Goal: Task Accomplishment & Management: Complete application form

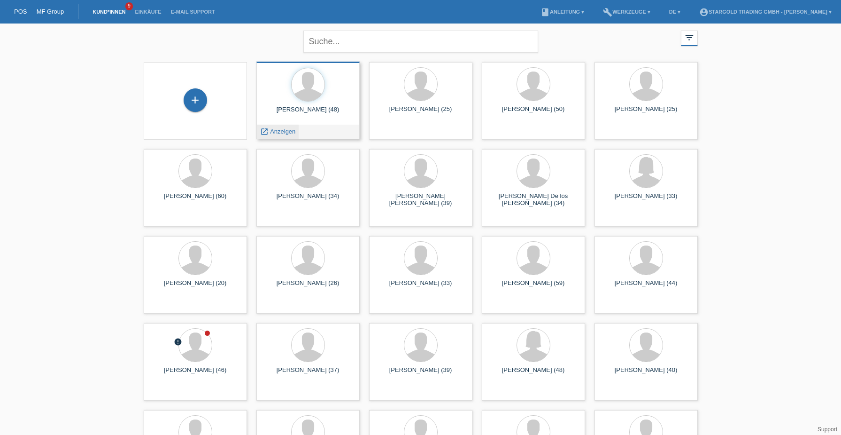
click at [278, 132] on span "Anzeigen" at bounding box center [282, 131] width 25 height 7
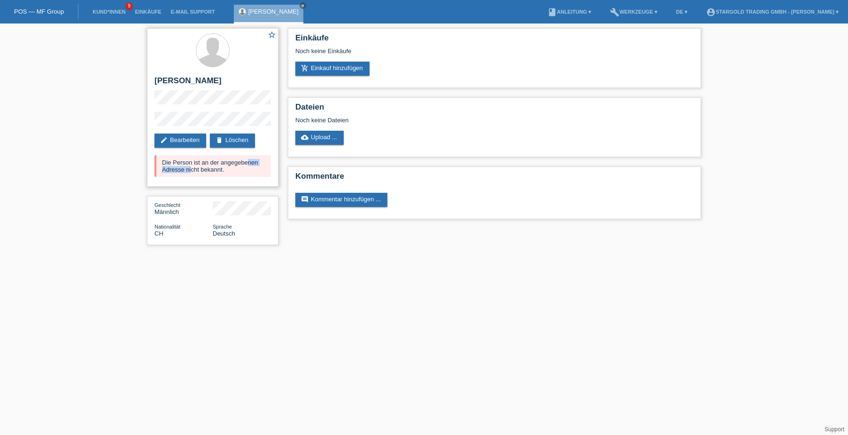
drag, startPoint x: 190, startPoint y: 165, endPoint x: 241, endPoint y: 164, distance: 51.7
click at [241, 164] on div "Die Person ist an der angegebenen Adresse nicht bekannt." at bounding box center [213, 166] width 117 height 22
drag, startPoint x: 241, startPoint y: 164, endPoint x: 234, endPoint y: 167, distance: 8.0
click at [241, 164] on div "Die Person ist an der angegebenen Adresse nicht bekannt." at bounding box center [213, 166] width 117 height 22
click at [185, 171] on div "Die Person ist an der angegebenen Adresse nicht bekannt." at bounding box center [213, 166] width 117 height 22
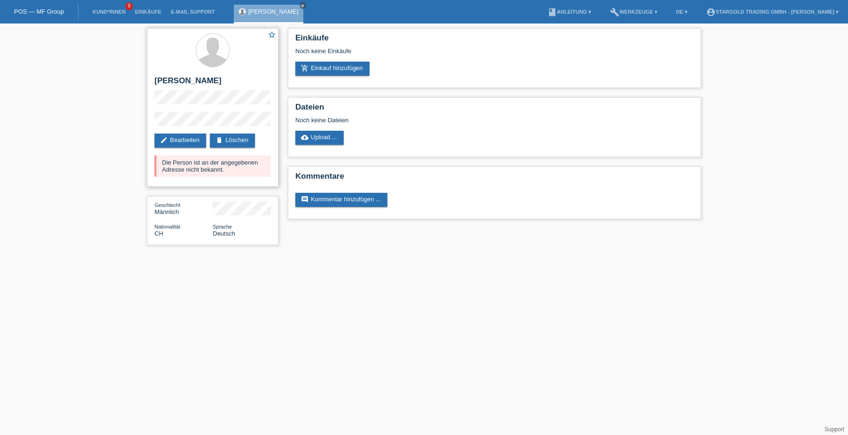
click at [259, 143] on div "delete Löschen" at bounding box center [234, 140] width 49 height 14
click at [243, 140] on link "delete Löschen" at bounding box center [232, 140] width 45 height 14
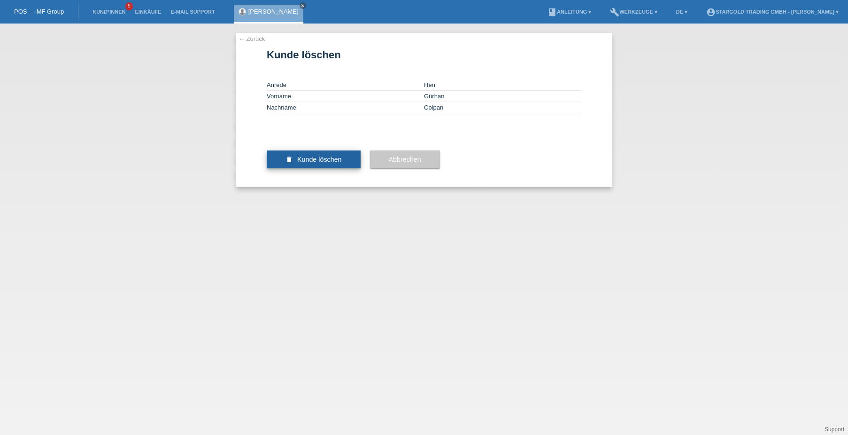
click at [339, 163] on span "Kunde löschen" at bounding box center [319, 160] width 45 height 8
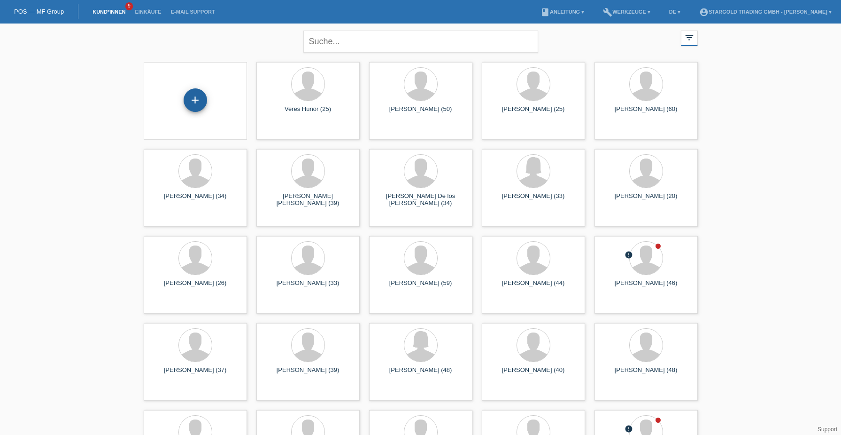
click at [200, 101] on div "+" at bounding box center [195, 99] width 23 height 23
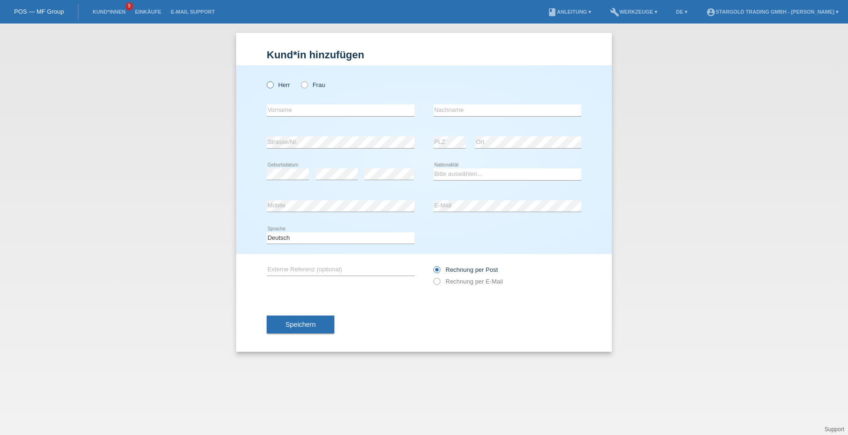
click at [275, 83] on label "Herr" at bounding box center [278, 84] width 23 height 7
click at [273, 83] on input "Herr" at bounding box center [270, 84] width 6 height 6
radio input "true"
click at [315, 115] on input "text" at bounding box center [341, 110] width 148 height 12
paste input "Gürhan"
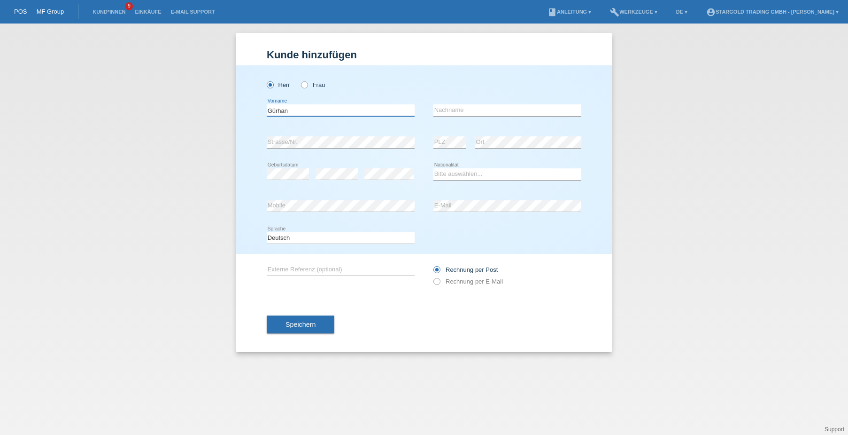
type input "Gürhan"
click at [540, 109] on input "text" at bounding box center [508, 110] width 148 height 12
paste input "Colpan"
type input "Colpan"
drag, startPoint x: 478, startPoint y: 174, endPoint x: 472, endPoint y: 179, distance: 8.0
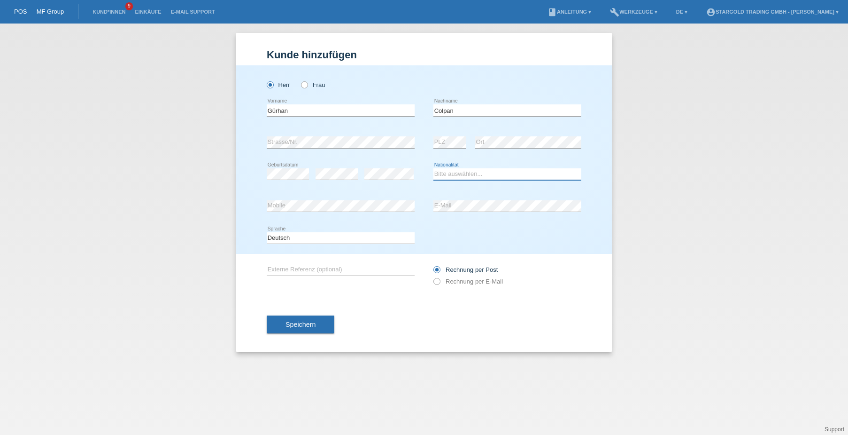
click at [478, 174] on select "Bitte auswählen... Schweiz Deutschland Liechtenstein Österreich ------------ Af…" at bounding box center [508, 173] width 148 height 11
select select "CH"
click at [434, 168] on select "Bitte auswählen... Schweiz Deutschland Liechtenstein Österreich ------------ Af…" at bounding box center [508, 173] width 148 height 11
click at [471, 288] on div "Rechnung per Post Rechnung per E-Mail" at bounding box center [508, 275] width 148 height 43
click at [469, 286] on div "Rechnung per Post Rechnung per E-Mail" at bounding box center [508, 275] width 148 height 23
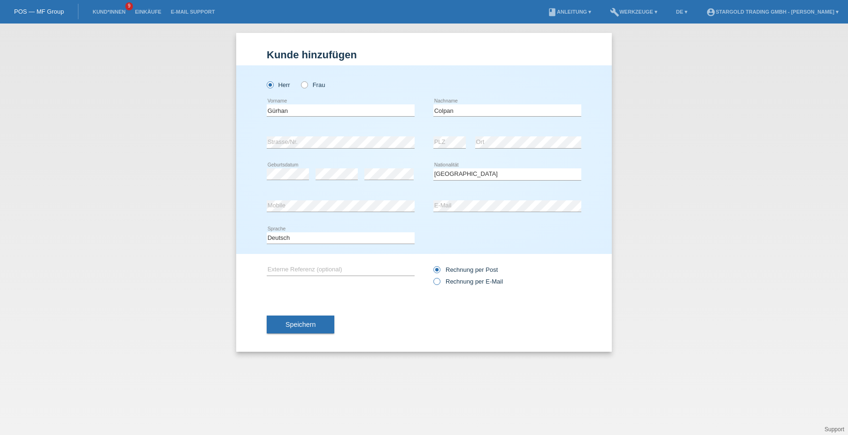
click at [468, 283] on label "Rechnung per E-Mail" at bounding box center [469, 281] width 70 height 7
click at [440, 283] on input "Rechnung per E-Mail" at bounding box center [437, 284] width 6 height 12
radio input "true"
click at [296, 324] on span "Speichern" at bounding box center [301, 324] width 30 height 8
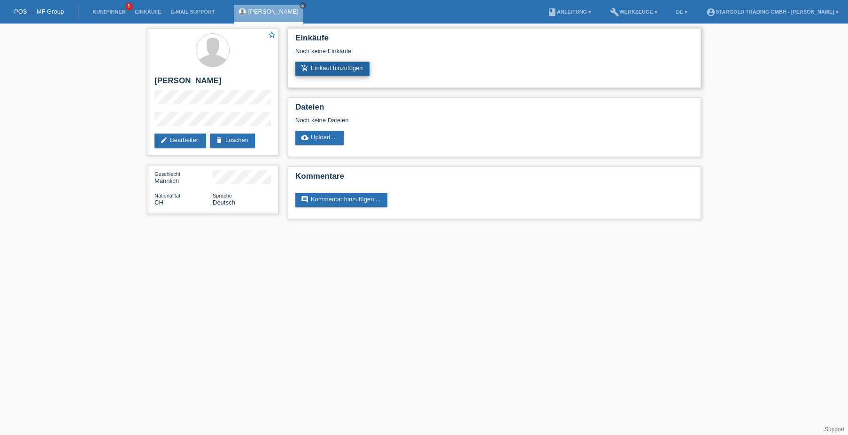
click at [356, 65] on link "add_shopping_cart Einkauf hinzufügen" at bounding box center [333, 69] width 74 height 14
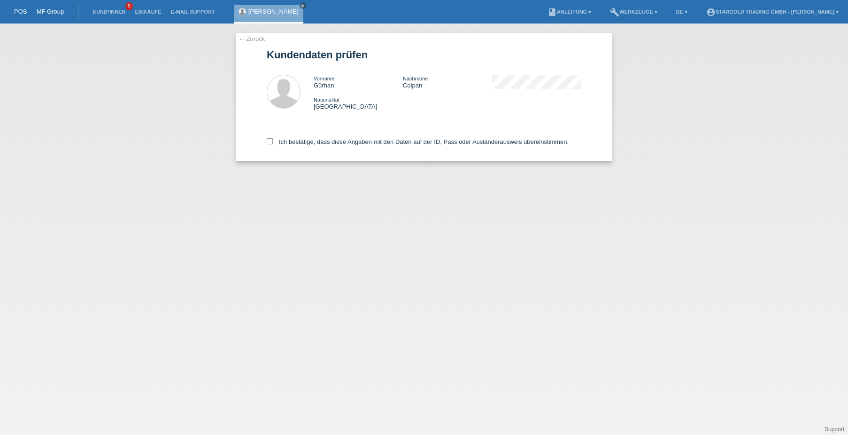
click at [288, 129] on div "Ich bestätige, dass diese Angaben mit den Daten auf der ID, Pass oder Ausländer…" at bounding box center [424, 139] width 315 height 41
drag, startPoint x: 288, startPoint y: 134, endPoint x: 286, endPoint y: 142, distance: 7.6
click at [287, 138] on div "Ich bestätige, dass diese Angaben mit den Daten auf der ID, Pass oder Ausländer…" at bounding box center [424, 139] width 315 height 41
click at [285, 142] on label "Ich bestätige, dass diese Angaben mit den Daten auf der ID, Pass oder Ausländer…" at bounding box center [418, 141] width 302 height 7
click at [274, 138] on div "Ich bestätige, dass diese Angaben mit den Daten auf der ID, Pass oder Ausländer…" at bounding box center [424, 139] width 315 height 41
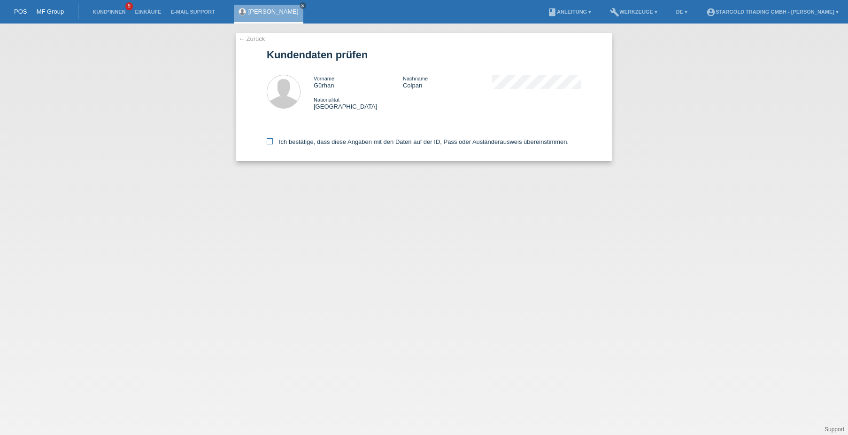
click at [274, 140] on label "Ich bestätige, dass diese Angaben mit den Daten auf der ID, Pass oder Ausländer…" at bounding box center [418, 141] width 302 height 7
click at [273, 140] on input "Ich bestätige, dass diese Angaben mit den Daten auf der ID, Pass oder Ausländer…" at bounding box center [270, 141] width 6 height 6
checkbox input "true"
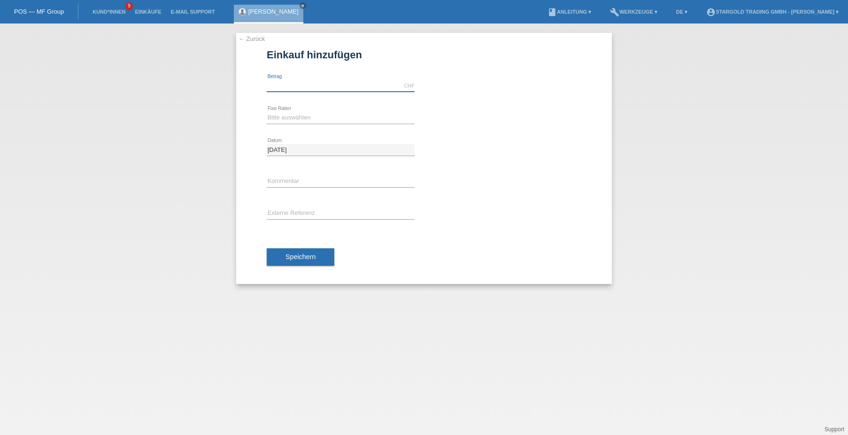
click at [348, 87] on input "text" at bounding box center [341, 86] width 148 height 12
type input "12000.00"
click at [294, 128] on div "Bitte auswählen 6 Raten 12 Raten 18 Raten 24 Raten 36 Raten 48 Raten error Fixe…" at bounding box center [341, 118] width 148 height 32
click at [292, 123] on select "Bitte auswählen 6 Raten 12 Raten 18 Raten 24 Raten 36 Raten 48 Raten" at bounding box center [341, 117] width 148 height 11
select select "497"
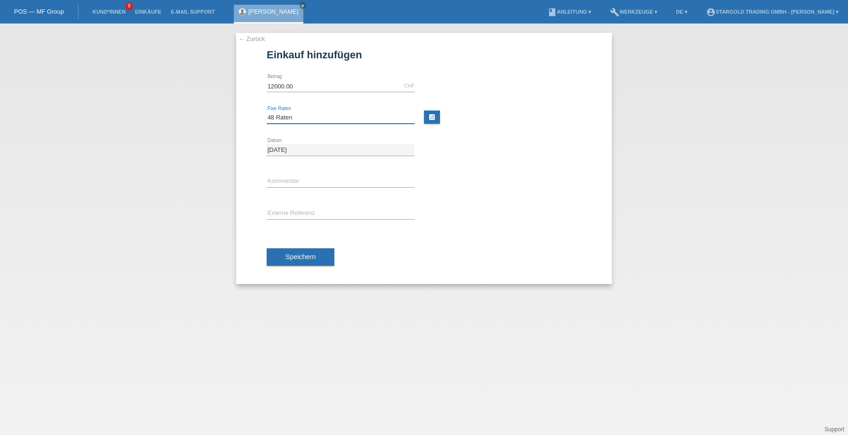
click at [267, 112] on select "Bitte auswählen 6 Raten 12 Raten 18 Raten 24 Raten 36 Raten 48 Raten" at bounding box center [341, 117] width 148 height 11
click at [286, 247] on div "Speichern" at bounding box center [424, 257] width 315 height 54
drag, startPoint x: 288, startPoint y: 254, endPoint x: 294, endPoint y: 264, distance: 11.6
click at [288, 256] on span "Speichern" at bounding box center [301, 257] width 30 height 8
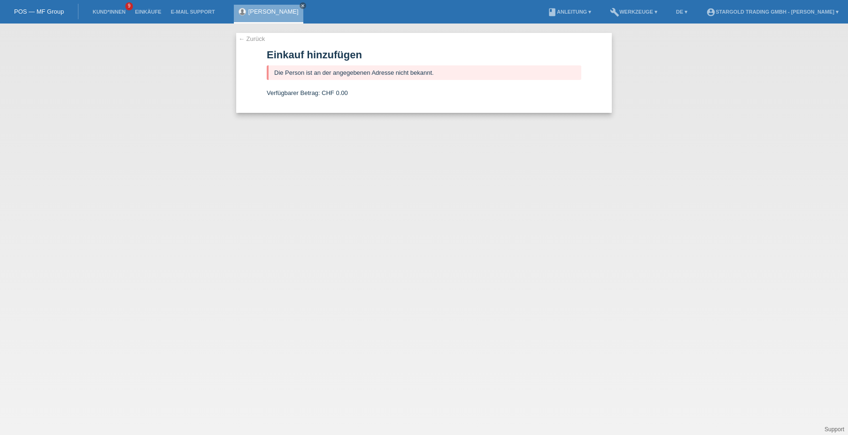
click at [246, 38] on link "← Zurück" at bounding box center [252, 38] width 26 height 7
